Goal: Task Accomplishment & Management: Use online tool/utility

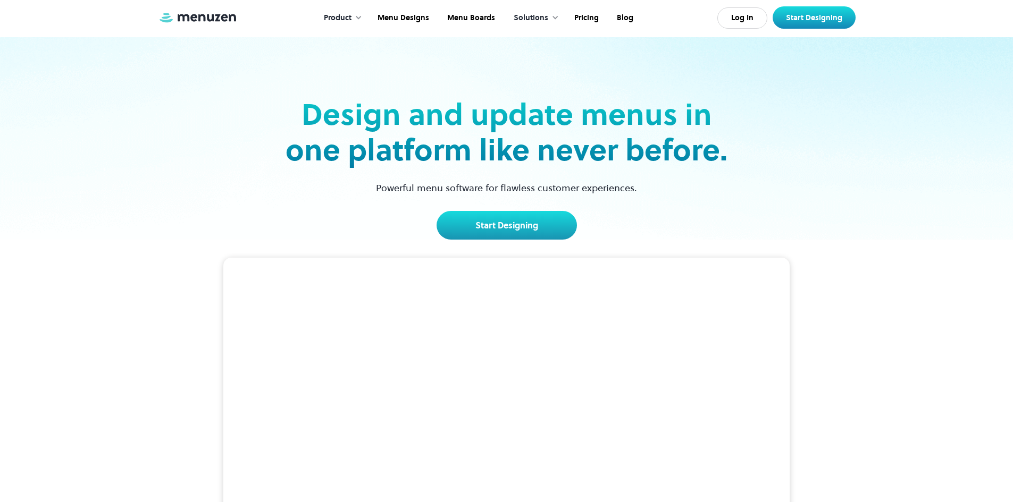
scroll to position [106, 0]
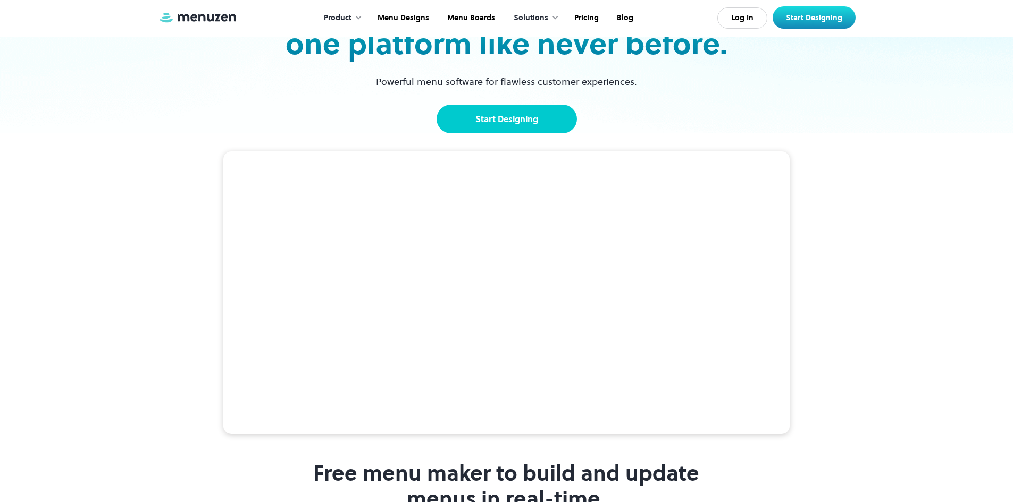
click at [519, 117] on link "Start Designing" at bounding box center [507, 119] width 140 height 29
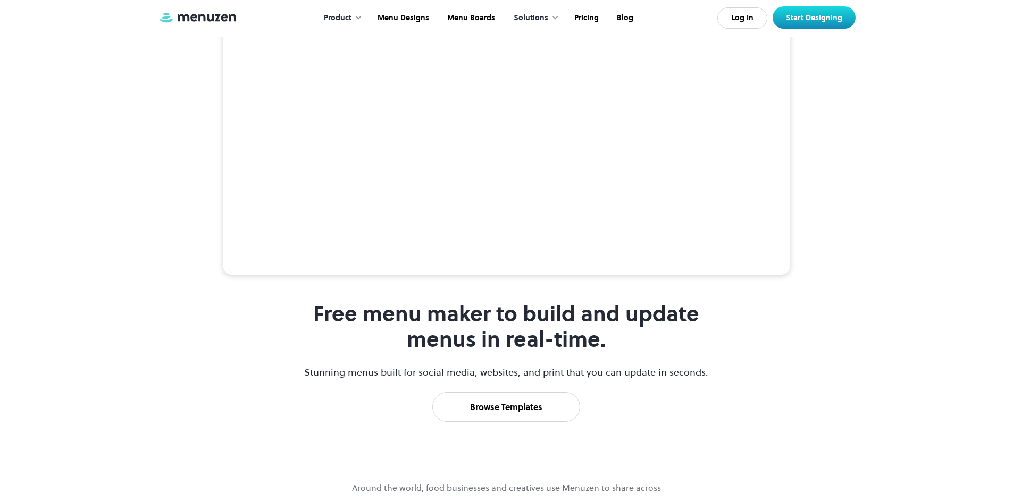
scroll to position [479, 0]
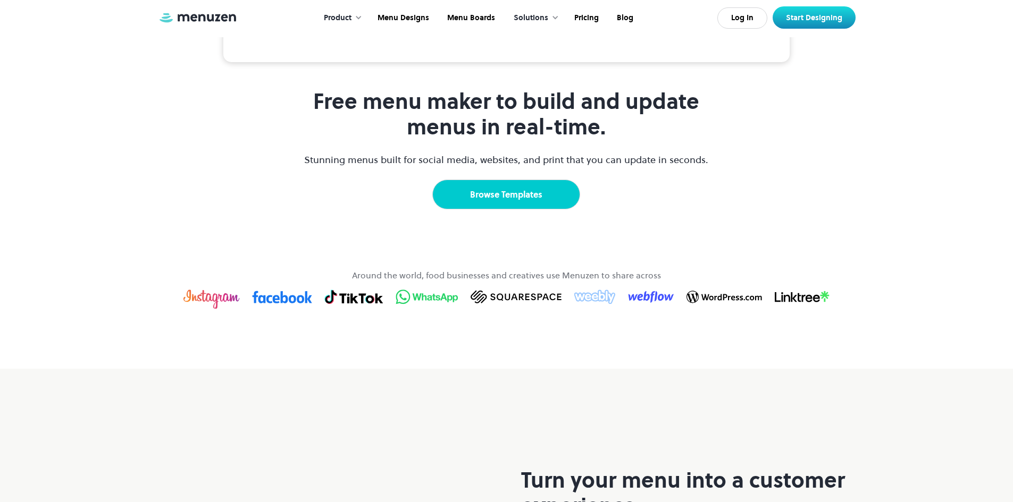
click at [526, 209] on link "Browse Templates" at bounding box center [506, 195] width 148 height 30
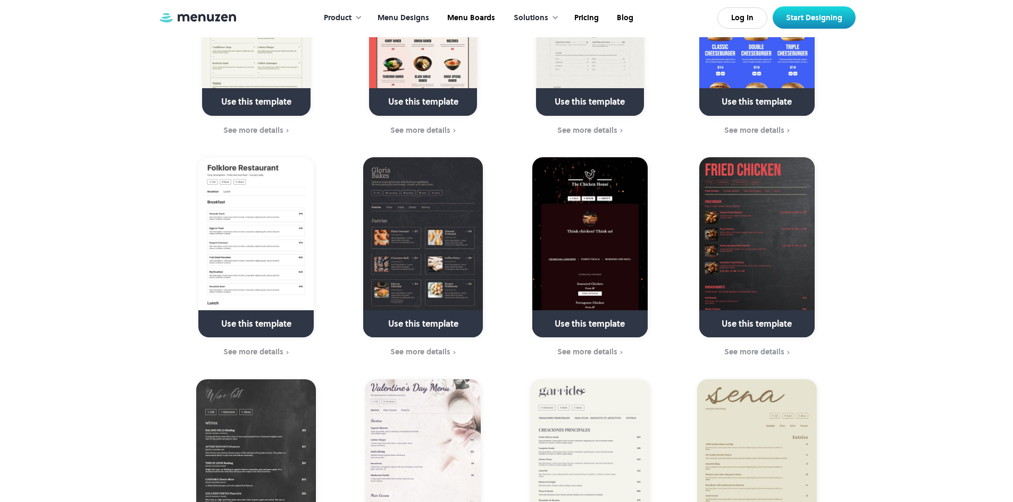
scroll to position [638, 0]
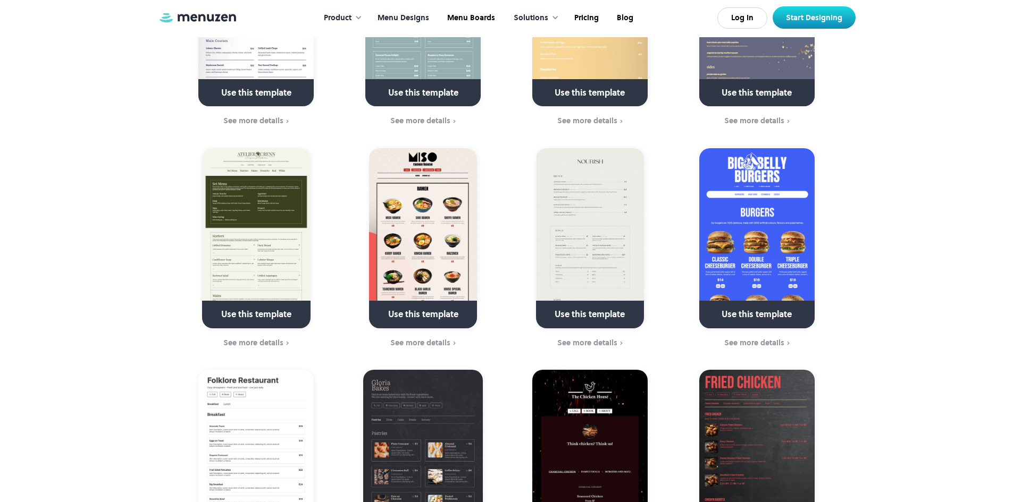
click at [448, 153] on img at bounding box center [423, 238] width 108 height 180
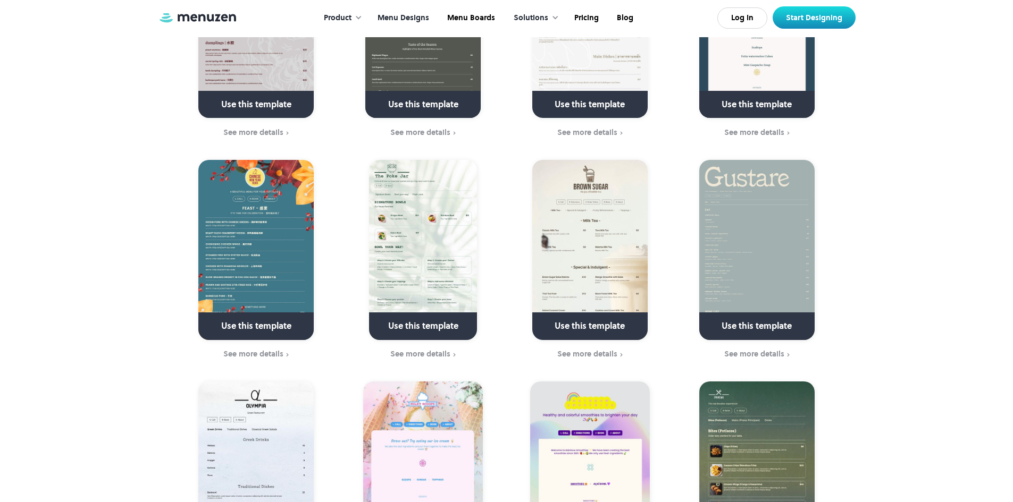
scroll to position [2499, 0]
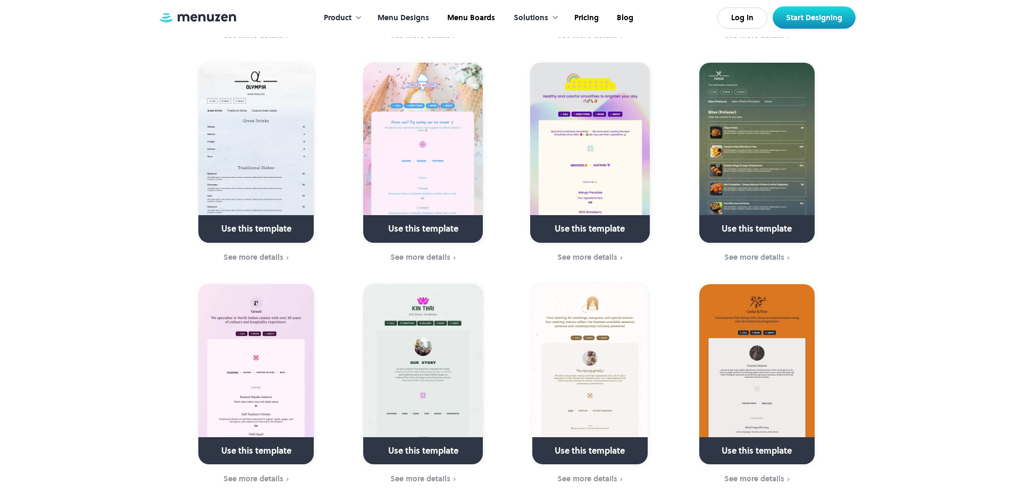
click at [757, 220] on link at bounding box center [757, 233] width 154 height 27
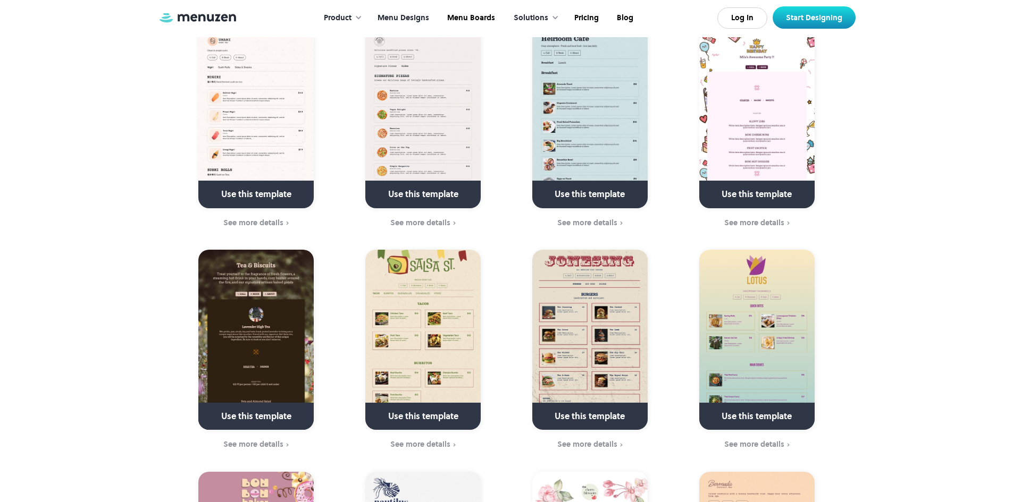
scroll to position [2924, 0]
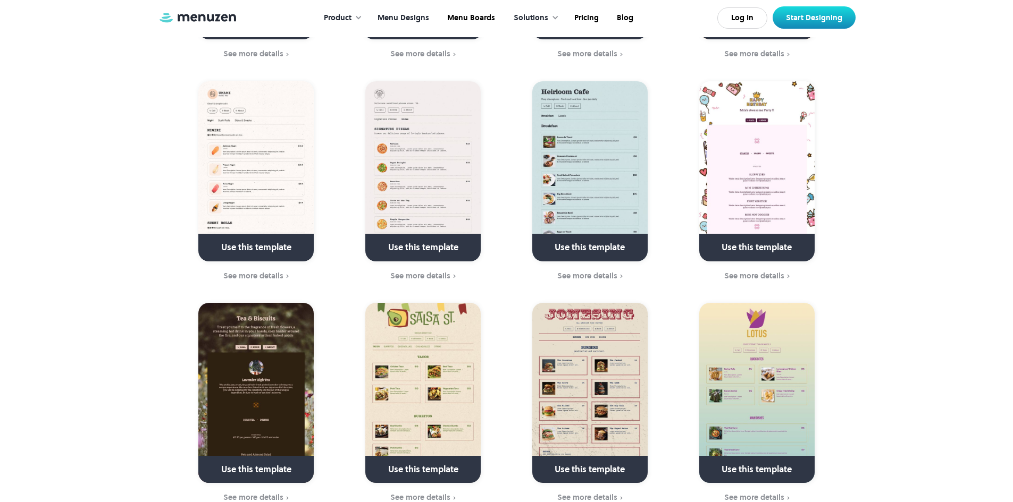
click at [549, 303] on img at bounding box center [589, 393] width 115 height 180
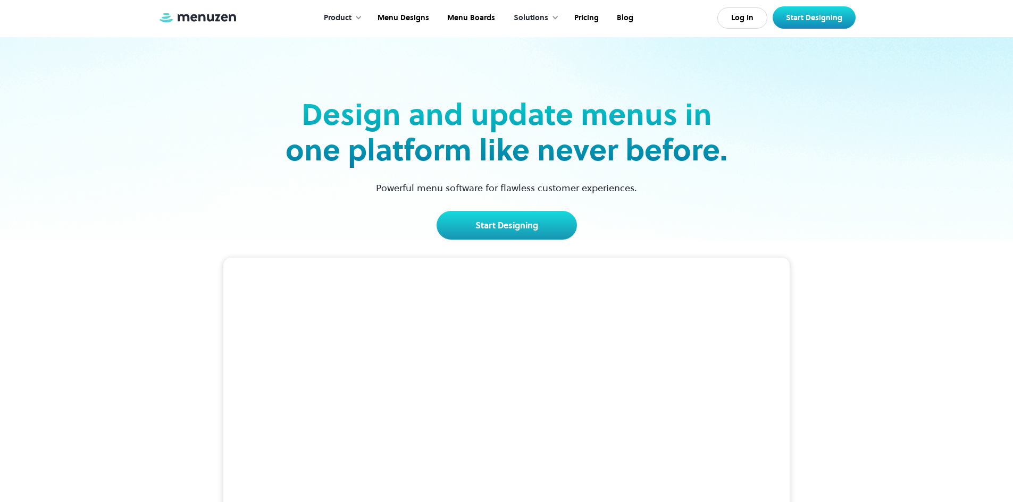
scroll to position [160, 0]
